Goal: Entertainment & Leisure: Consume media (video, audio)

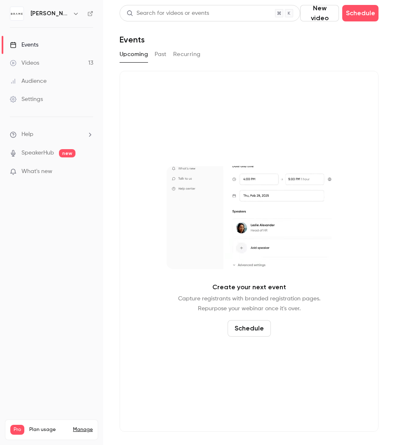
click at [54, 169] on p "What's new" at bounding box center [45, 171] width 70 height 9
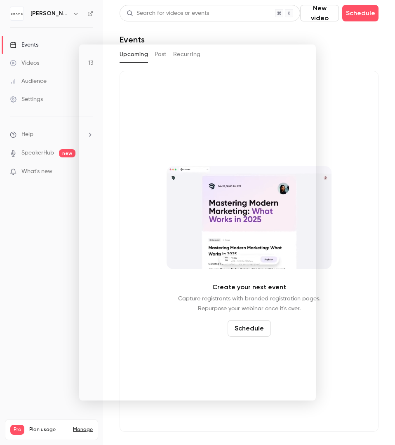
click at [51, 155] on div at bounding box center [197, 222] width 395 height 445
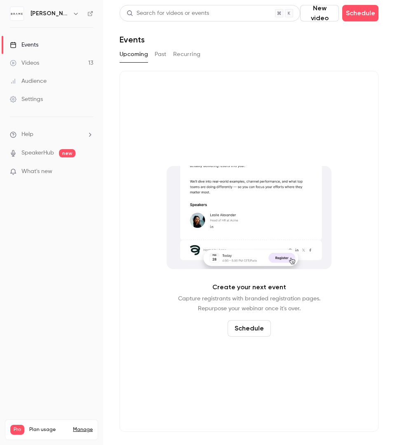
click at [49, 156] on link "SpeakerHub" at bounding box center [37, 153] width 33 height 9
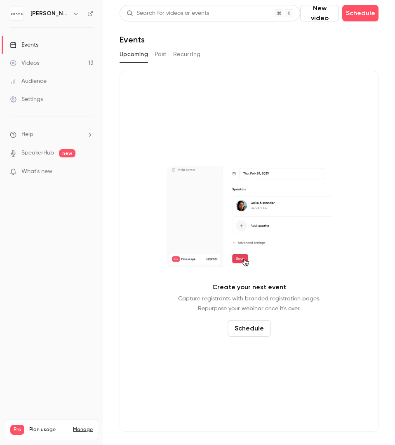
click at [69, 61] on link "Videos 13" at bounding box center [51, 63] width 103 height 18
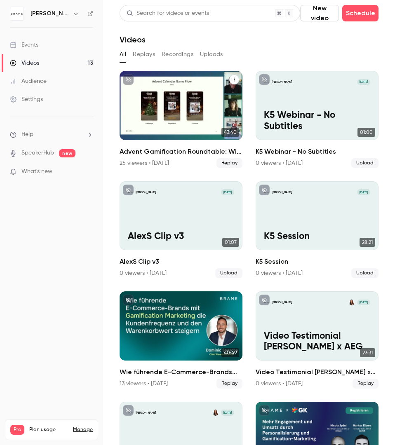
click at [199, 124] on div "Advent Gamification Roundtable: Wie WWZ und SalzburgMilch mit Gamification Kund…" at bounding box center [180, 105] width 123 height 69
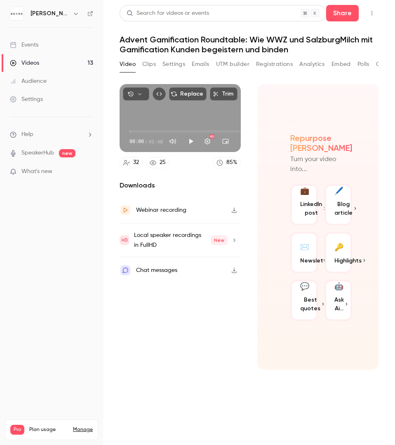
click at [172, 112] on div "Replace Trim 00:00 00:00 / 43:40 HD" at bounding box center [179, 118] width 121 height 68
click at [194, 143] on button "Play" at bounding box center [190, 141] width 16 height 16
click at [140, 120] on div "00:04 00:04 / 43:40 HD" at bounding box center [179, 134] width 121 height 35
click at [187, 140] on button "Pause" at bounding box center [190, 141] width 16 height 16
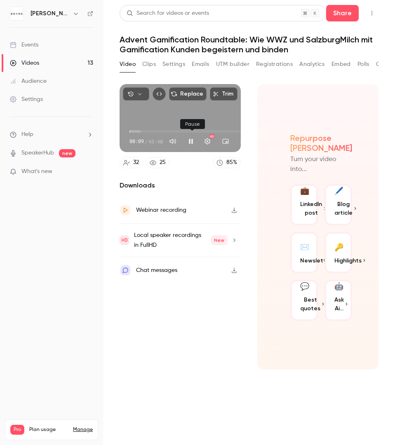
type input "**"
